Goal: Information Seeking & Learning: Learn about a topic

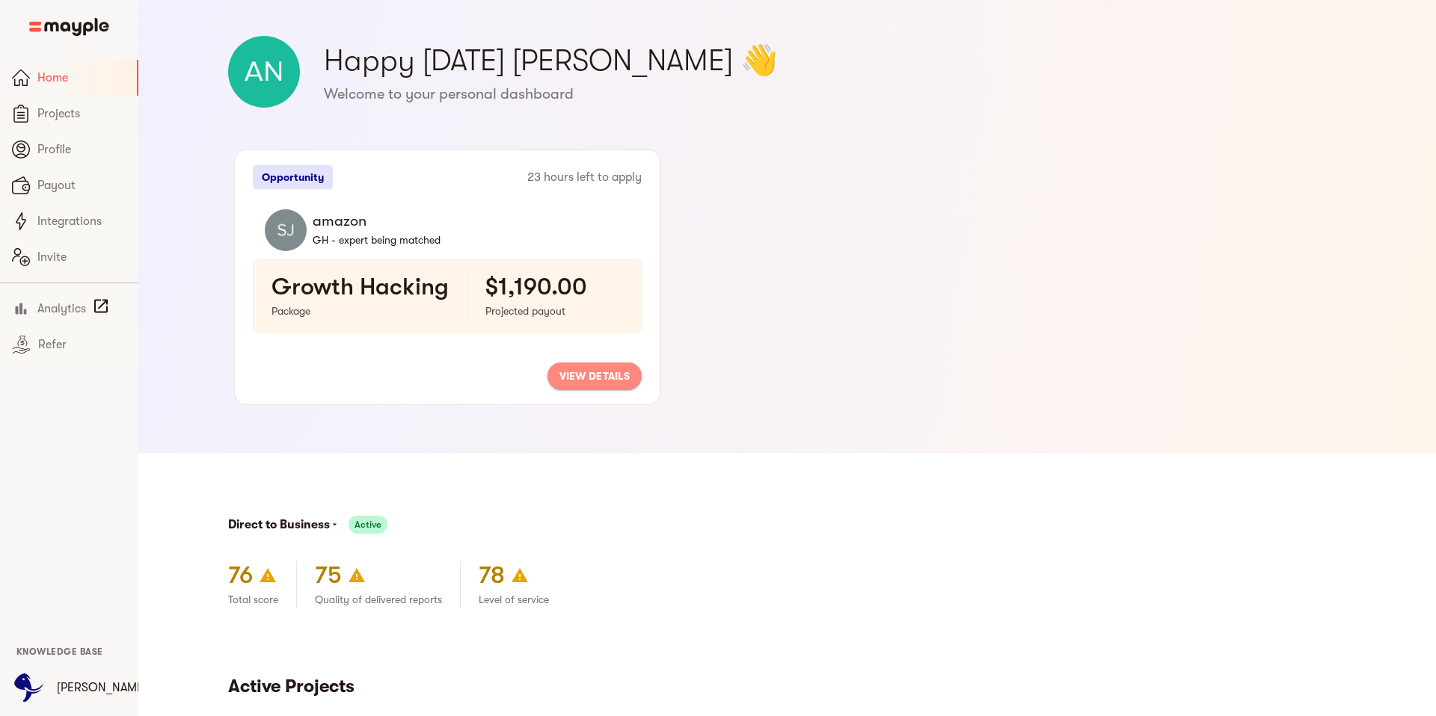
click at [590, 376] on span "view details" at bounding box center [594, 376] width 70 height 18
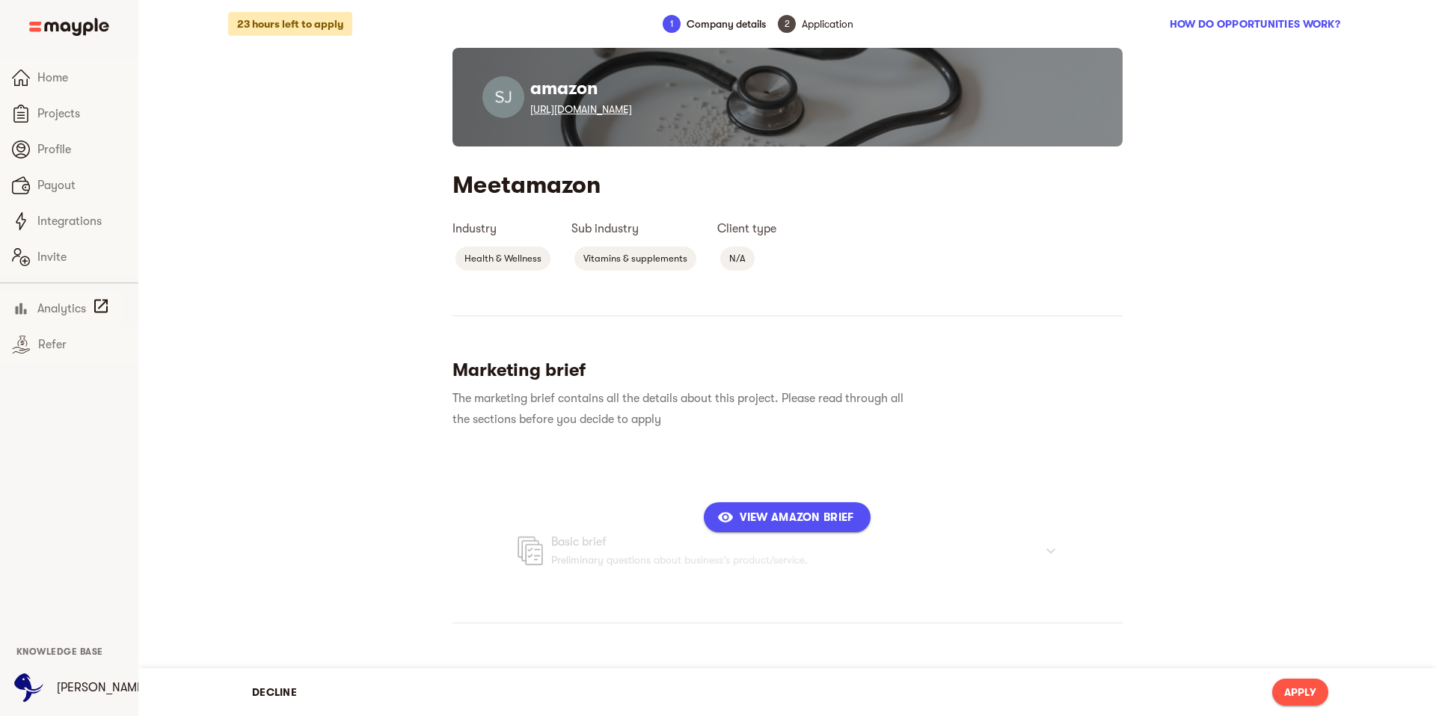
click at [616, 115] on link "[URL][DOMAIN_NAME]" at bounding box center [581, 109] width 102 height 12
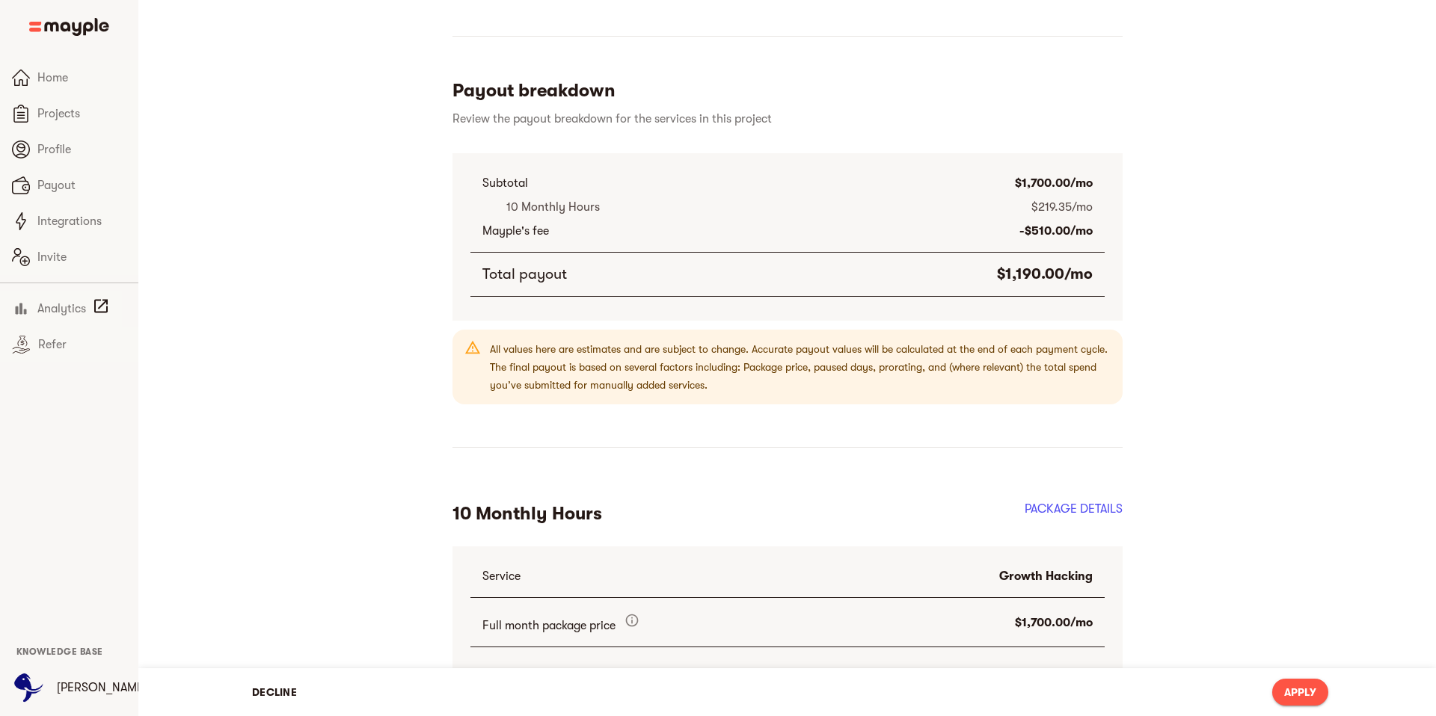
scroll to position [650, 0]
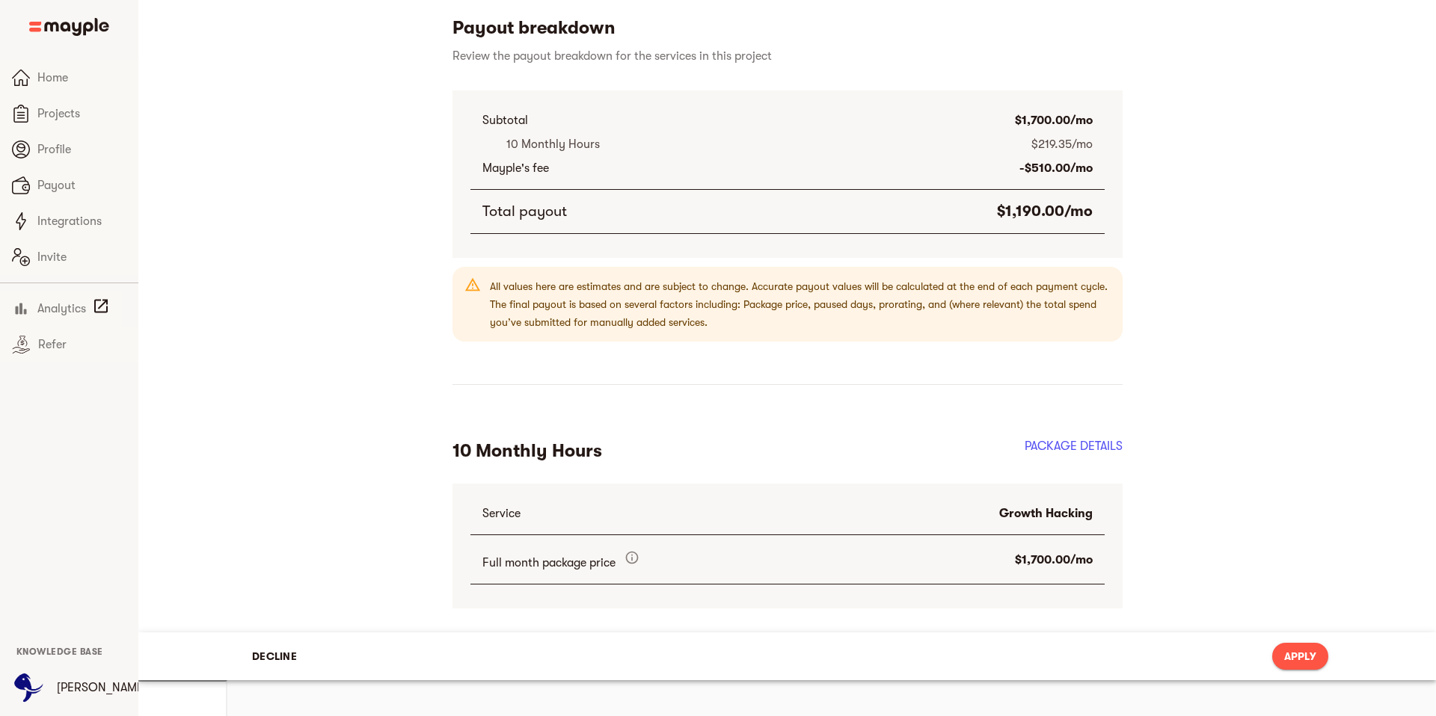
click at [1058, 461] on h2 "PACKAGE DETAILS" at bounding box center [1074, 456] width 98 height 37
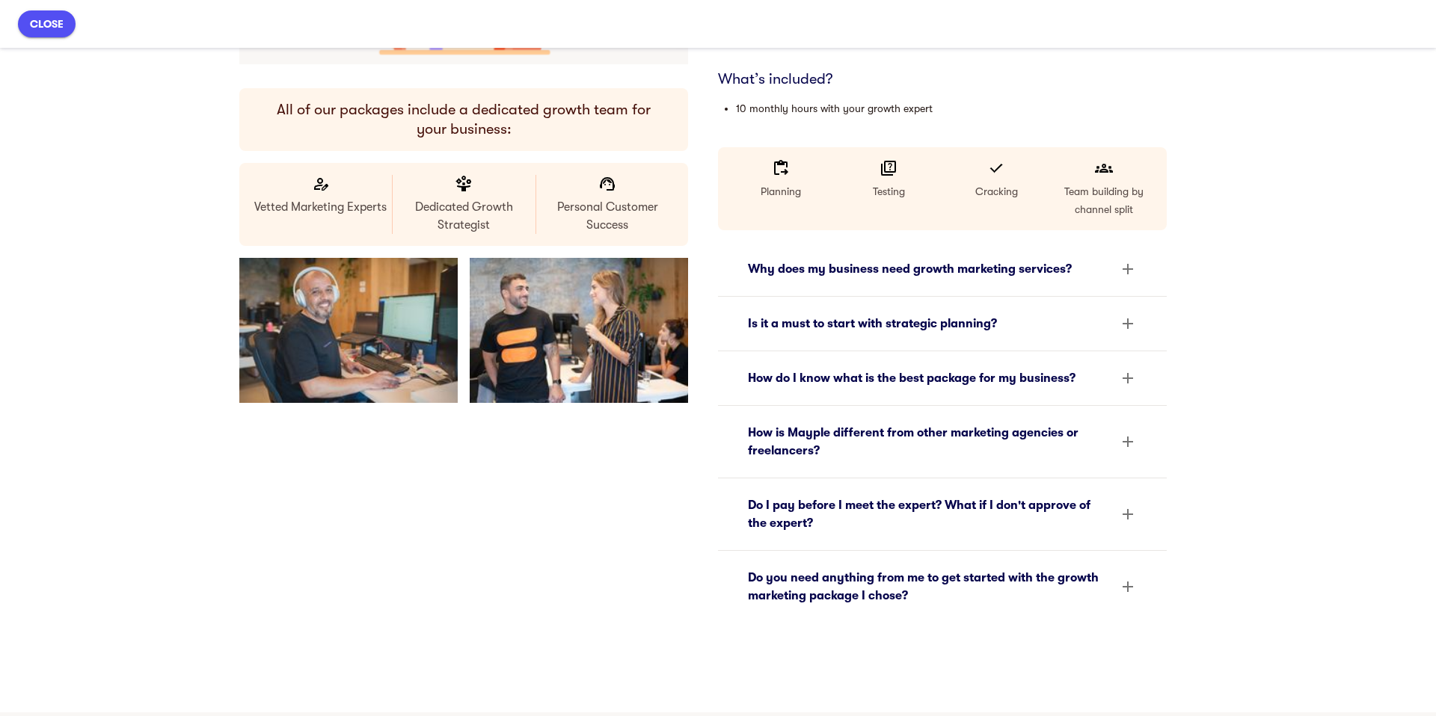
scroll to position [302, 0]
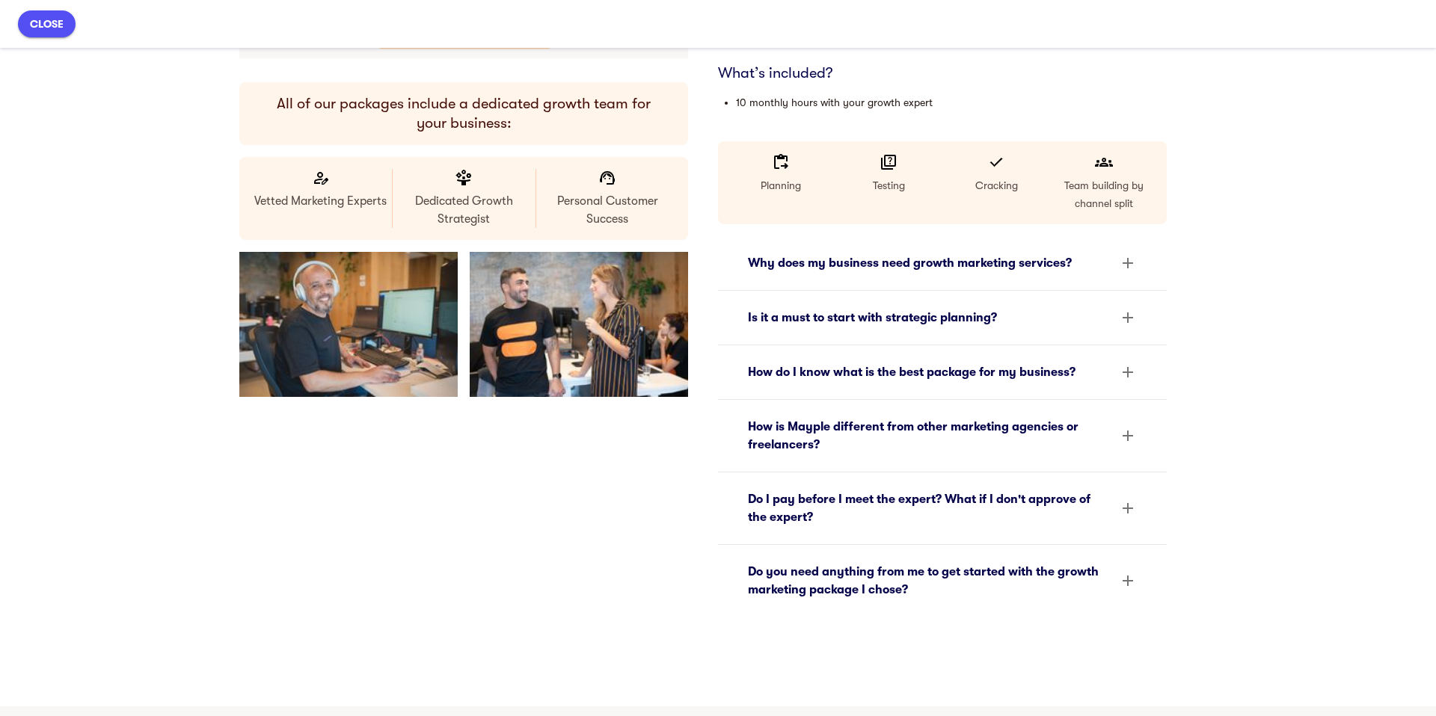
click at [793, 263] on div "Why does my business need growth marketing services?" at bounding box center [929, 263] width 362 height 18
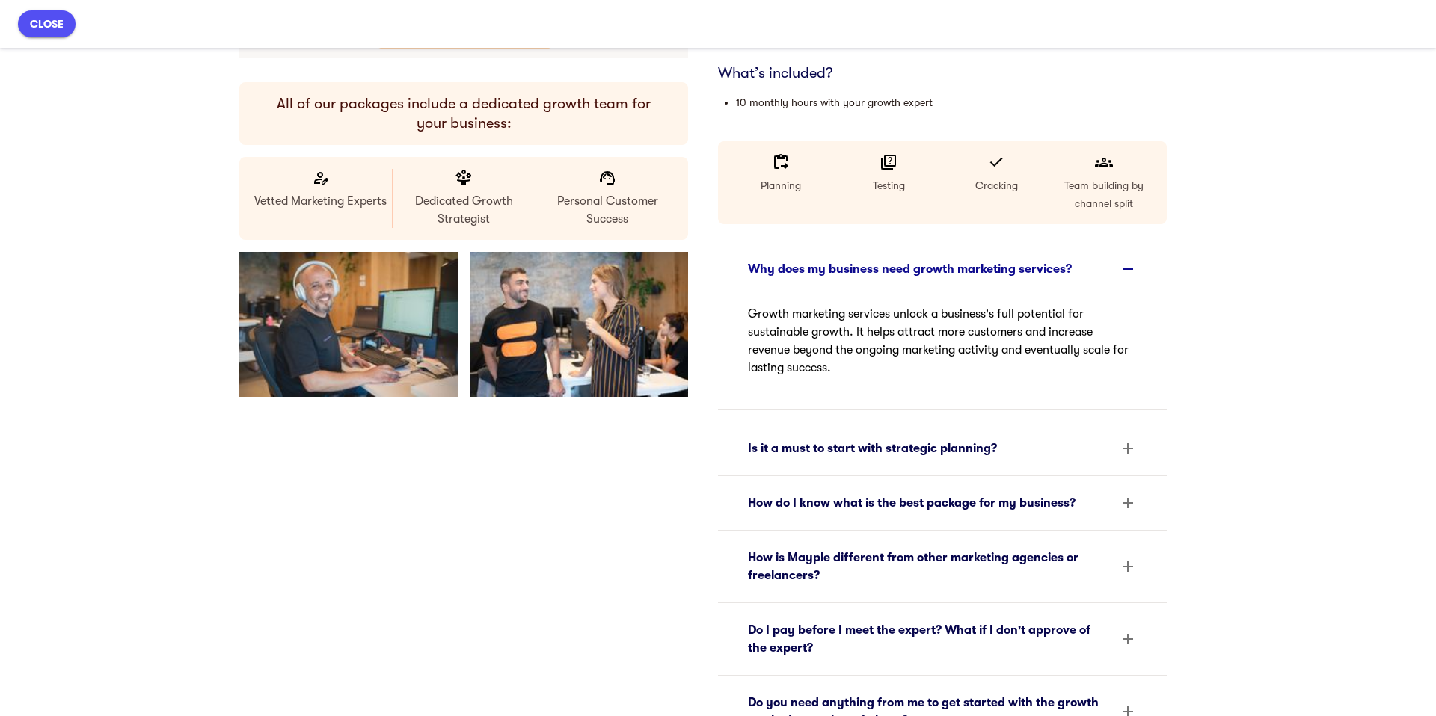
click at [791, 444] on div "Is it a must to start with strategic planning?" at bounding box center [929, 449] width 362 height 18
